Goal: Task Accomplishment & Management: Manage account settings

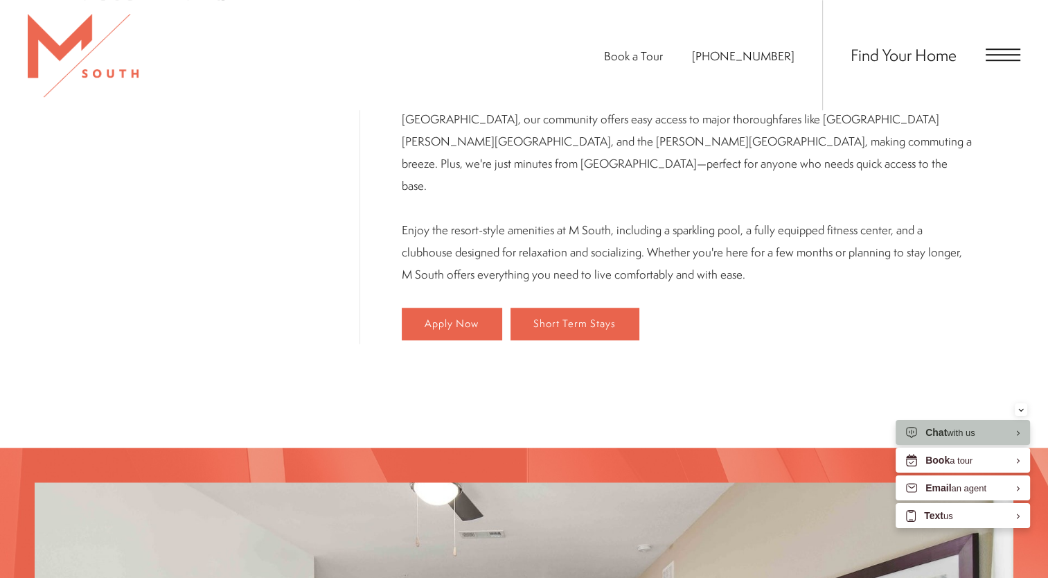
scroll to position [887, 0]
click at [430, 319] on span "Apply Now" at bounding box center [452, 325] width 54 height 12
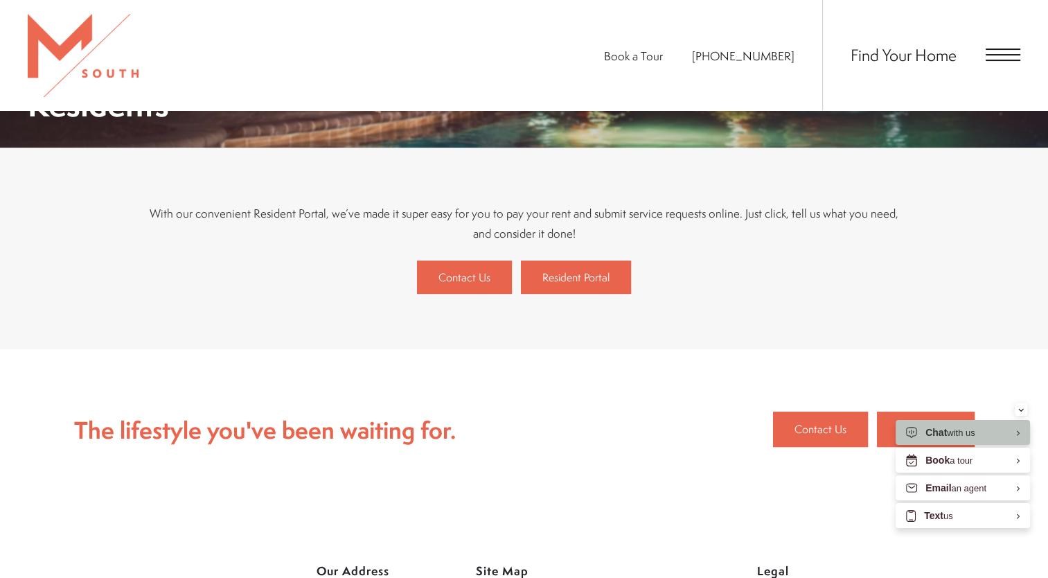
click at [1008, 60] on span "Open Menu" at bounding box center [1003, 60] width 35 height 1
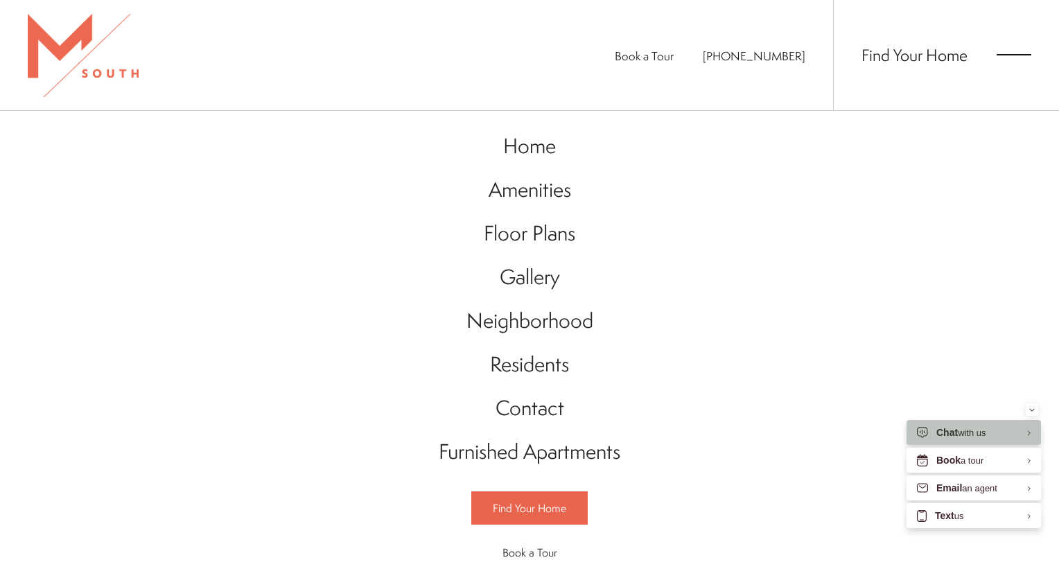
click at [1000, 60] on span "Open Menu" at bounding box center [1013, 60] width 35 height 1
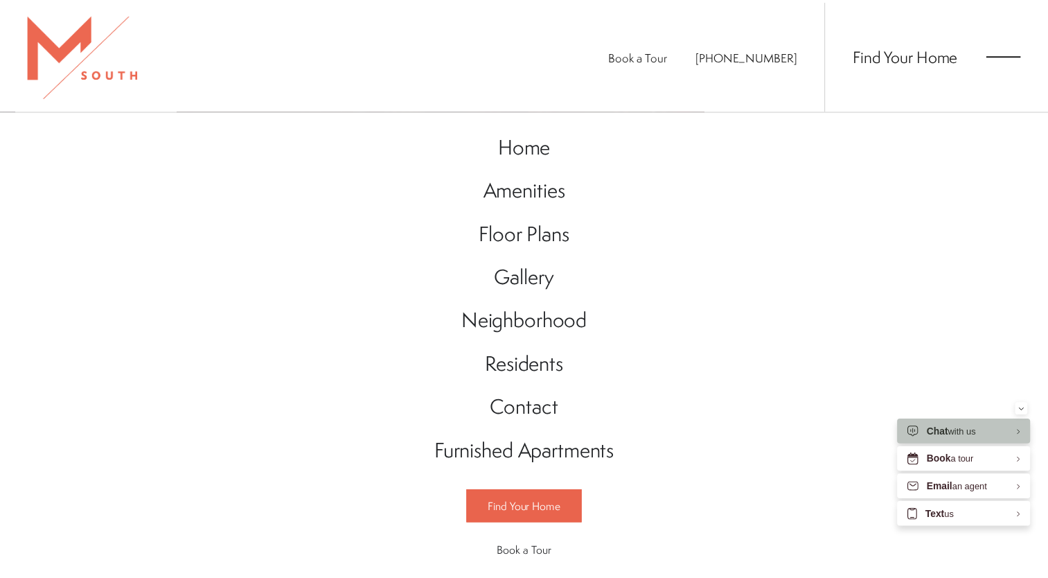
scroll to position [260, 0]
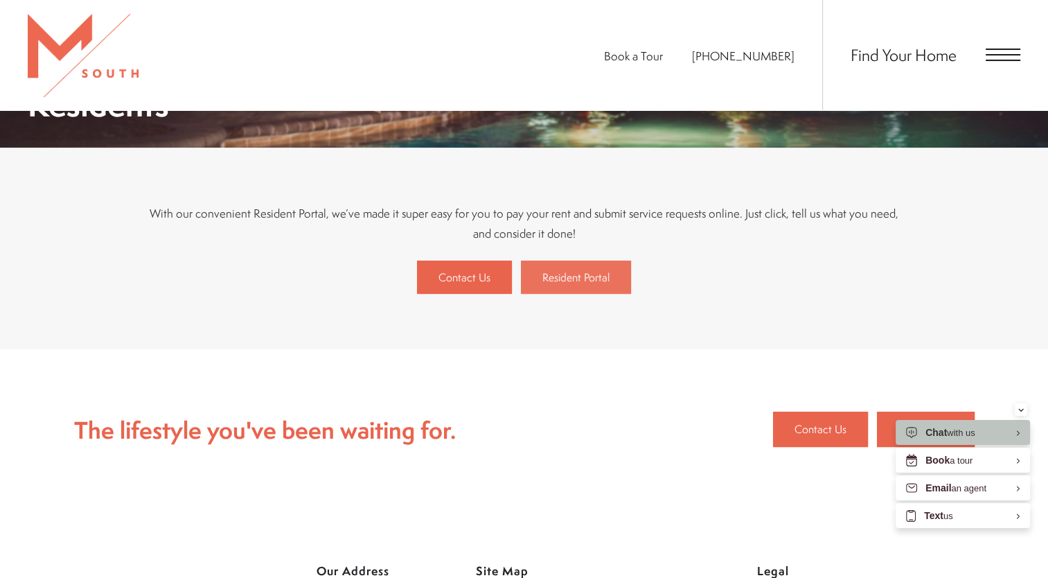
click at [594, 283] on span "Resident Portal" at bounding box center [575, 276] width 67 height 15
